Goal: Transaction & Acquisition: Purchase product/service

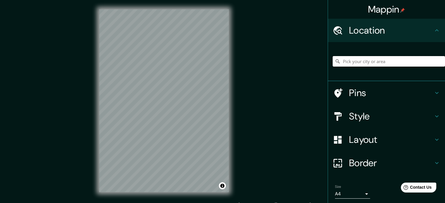
drag, startPoint x: 0, startPoint y: 0, endPoint x: 397, endPoint y: 56, distance: 401.3
click at [397, 56] on input "Pick your city or area" at bounding box center [388, 61] width 112 height 11
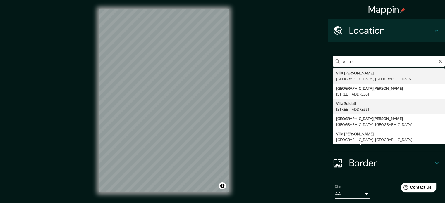
type input "[STREET_ADDRESS][PERSON_NAME]"
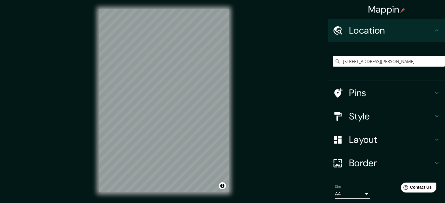
click at [374, 139] on h4 "Layout" at bounding box center [391, 140] width 84 height 12
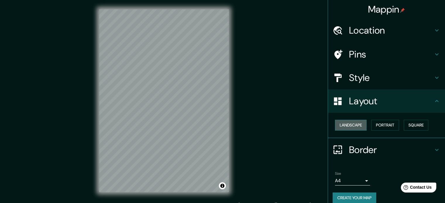
click at [363, 125] on button "Landscape" at bounding box center [351, 125] width 32 height 11
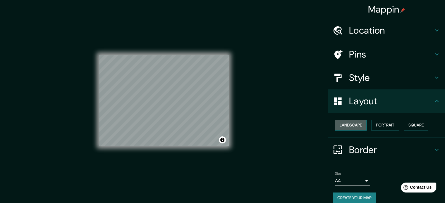
click at [363, 125] on button "Landscape" at bounding box center [351, 125] width 32 height 11
click at [387, 126] on button "Portrait" at bounding box center [385, 125] width 28 height 11
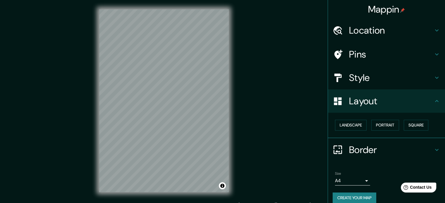
click at [435, 101] on icon at bounding box center [437, 101] width 4 height 2
click at [399, 80] on h4 "Style" at bounding box center [391, 78] width 84 height 12
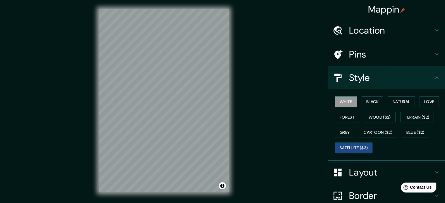
click at [359, 149] on button "Satellite ($3)" at bounding box center [353, 148] width 37 height 11
click at [377, 131] on button "Cartoon ($2)" at bounding box center [378, 132] width 38 height 11
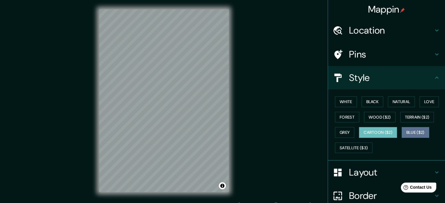
click at [411, 127] on button "Blue ($2)" at bounding box center [414, 132] width 27 height 11
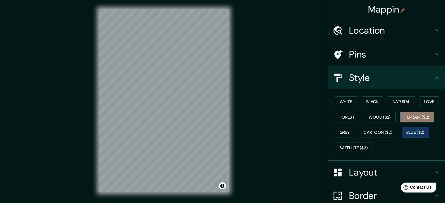
click at [416, 120] on button "Terrain ($2)" at bounding box center [417, 117] width 34 height 11
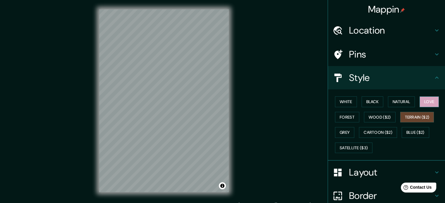
click at [426, 98] on button "Love" at bounding box center [428, 101] width 19 height 11
click at [404, 102] on button "Natural" at bounding box center [401, 101] width 27 height 11
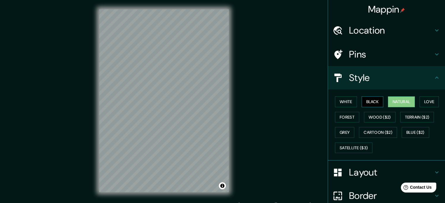
click at [367, 100] on button "Black" at bounding box center [372, 101] width 22 height 11
click at [348, 102] on button "White" at bounding box center [346, 101] width 22 height 11
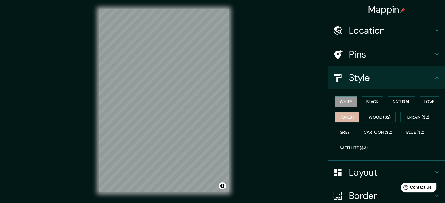
click at [346, 117] on button "Forest" at bounding box center [347, 117] width 24 height 11
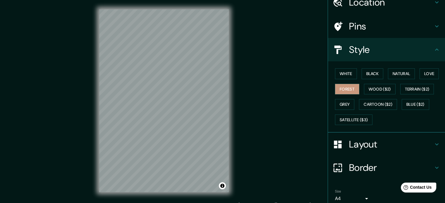
scroll to position [29, 0]
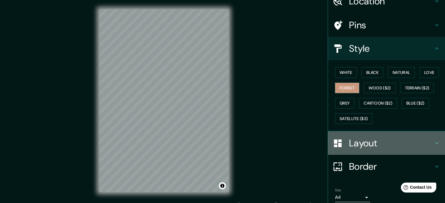
click at [378, 139] on h4 "Layout" at bounding box center [391, 143] width 84 height 12
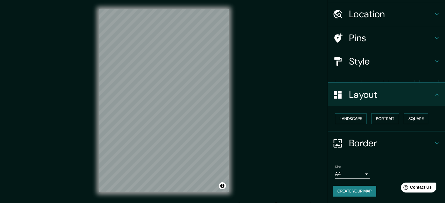
scroll to position [6, 0]
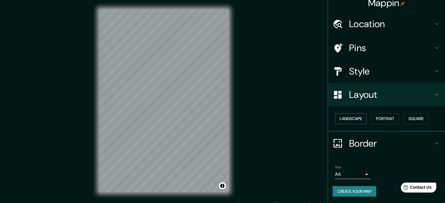
click at [347, 120] on button "Landscape" at bounding box center [351, 118] width 32 height 11
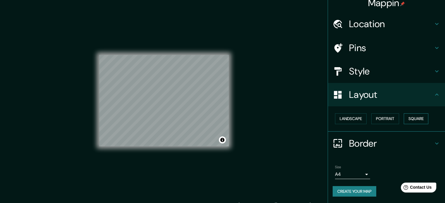
click at [418, 118] on button "Square" at bounding box center [416, 118] width 25 height 11
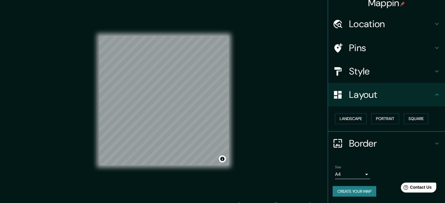
click at [364, 188] on button "Create your map" at bounding box center [354, 191] width 44 height 11
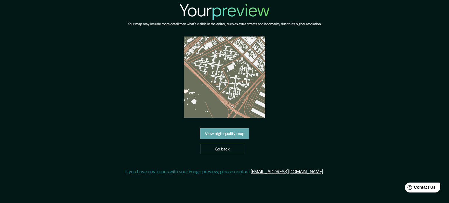
click at [231, 135] on link "View high quality map" at bounding box center [224, 133] width 49 height 11
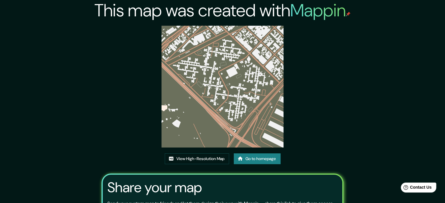
click at [251, 159] on link "Go to homepage" at bounding box center [257, 159] width 47 height 11
drag, startPoint x: 256, startPoint y: 156, endPoint x: 256, endPoint y: 153, distance: 3.2
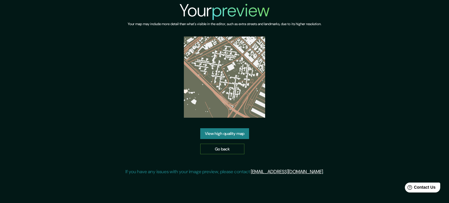
click at [244, 151] on link "Go back" at bounding box center [222, 149] width 44 height 11
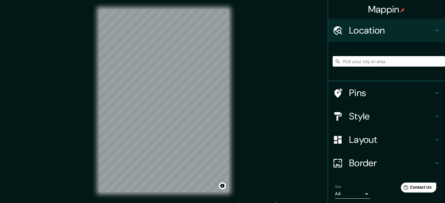
click at [375, 56] on input "Pick your city or area" at bounding box center [388, 61] width 112 height 11
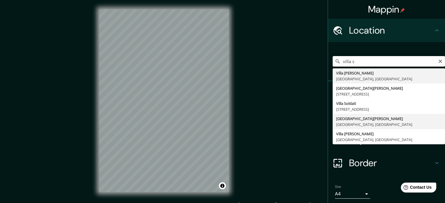
type input "[GEOGRAPHIC_DATA][PERSON_NAME], [GEOGRAPHIC_DATA], [GEOGRAPHIC_DATA]"
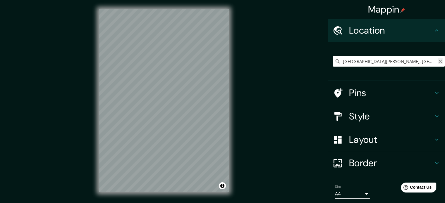
click at [438, 62] on icon "Clear" at bounding box center [440, 62] width 4 height 4
click at [401, 62] on input "Pick your city or area" at bounding box center [388, 61] width 112 height 11
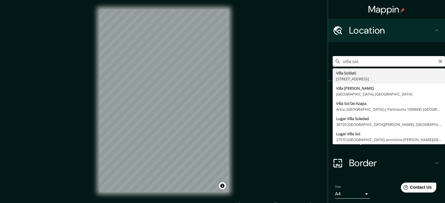
type input "[STREET_ADDRESS][PERSON_NAME]"
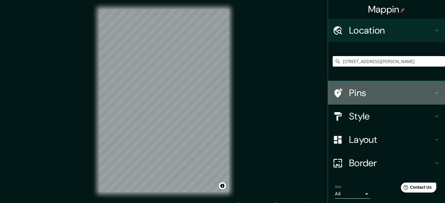
click at [379, 87] on h4 "Pins" at bounding box center [391, 93] width 84 height 12
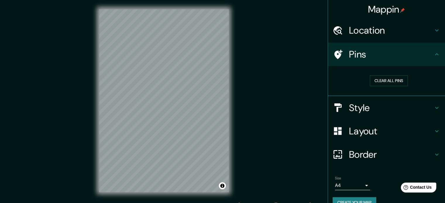
click at [393, 60] on div "Pins" at bounding box center [386, 54] width 117 height 23
click at [393, 107] on h4 "Style" at bounding box center [391, 108] width 84 height 12
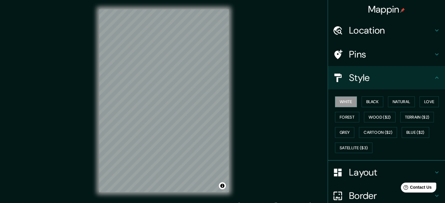
click at [382, 124] on div "White Black Natural Love Forest Wood ($2) Terrain ($2) Grey Cartoon ($2) Blue (…" at bounding box center [388, 124] width 112 height 61
click at [379, 137] on button "Cartoon ($2)" at bounding box center [378, 132] width 38 height 11
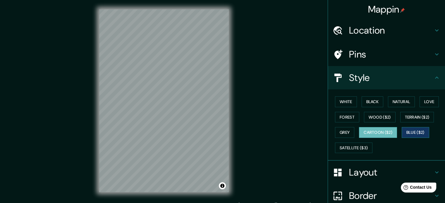
click at [407, 131] on button "Blue ($2)" at bounding box center [414, 132] width 27 height 11
click at [348, 131] on button "Grey" at bounding box center [344, 132] width 19 height 11
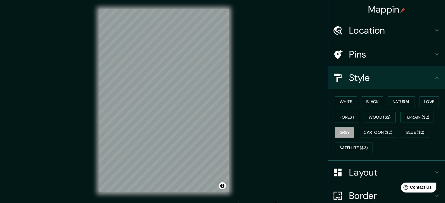
click at [415, 137] on div "White Black Natural Love Forest Wood ($2) Terrain ($2) Grey Cartoon ($2) Blue (…" at bounding box center [388, 124] width 112 height 61
click at [380, 119] on button "Wood ($2)" at bounding box center [380, 117] width 32 height 11
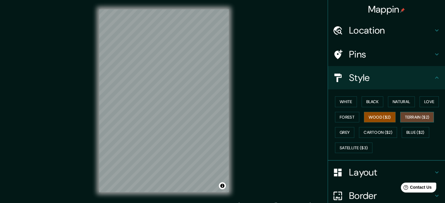
click at [415, 116] on button "Terrain ($2)" at bounding box center [417, 117] width 34 height 11
click at [336, 132] on button "Grey" at bounding box center [344, 132] width 19 height 11
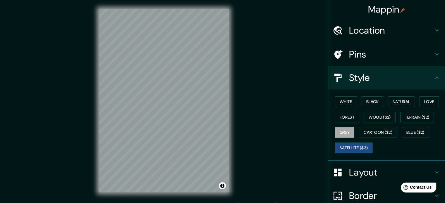
click at [347, 151] on button "Satellite ($3)" at bounding box center [353, 148] width 37 height 11
